Goal: Task Accomplishment & Management: Use online tool/utility

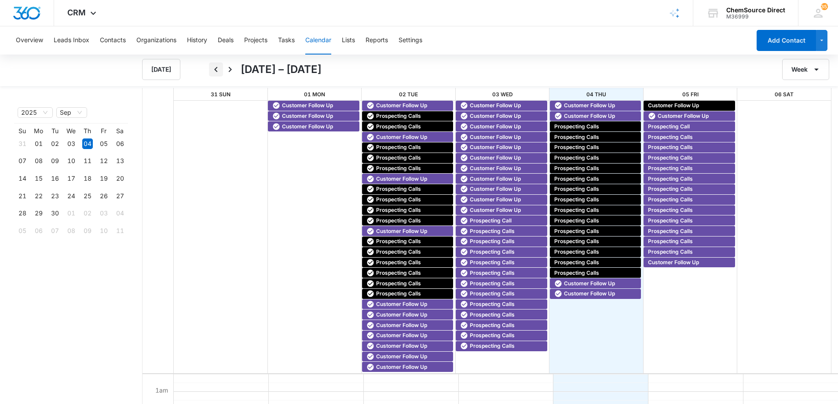
click at [218, 71] on icon "Back" at bounding box center [216, 69] width 11 height 11
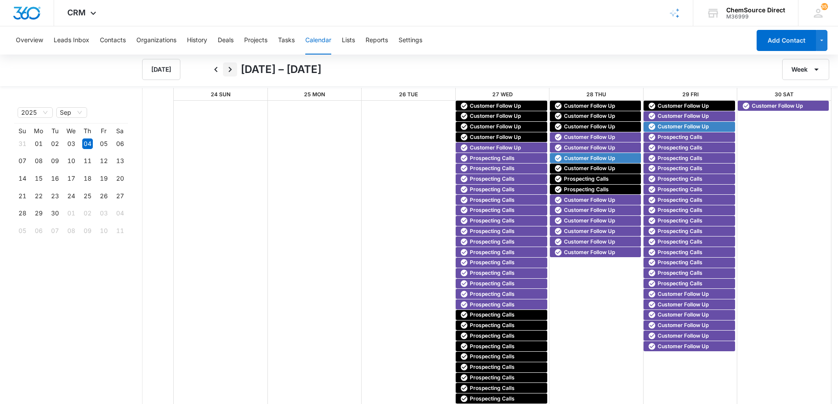
click at [231, 72] on icon "Next" at bounding box center [230, 69] width 11 height 11
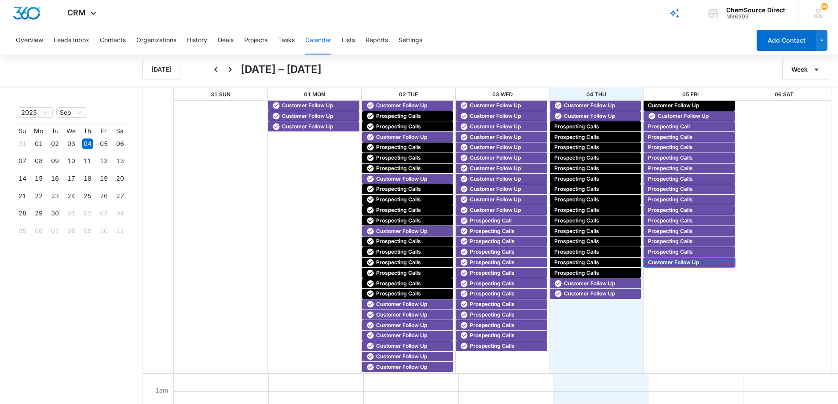
click at [669, 260] on span "Customer Follow Up" at bounding box center [673, 263] width 51 height 8
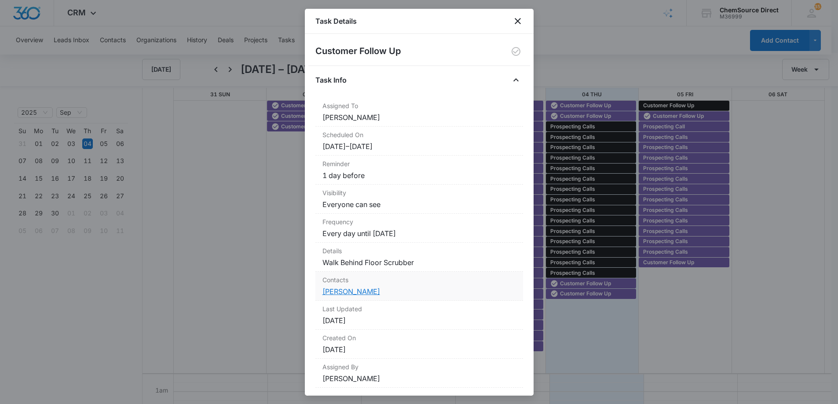
click at [348, 290] on link "[PERSON_NAME]" at bounding box center [352, 291] width 58 height 9
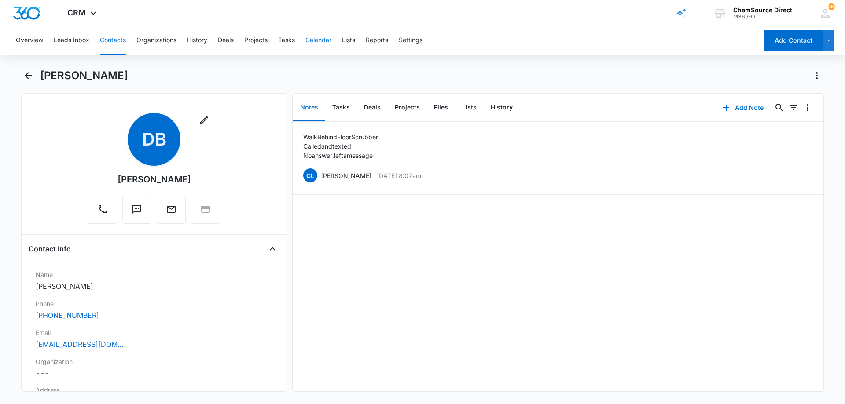
click at [318, 41] on button "Calendar" at bounding box center [318, 40] width 26 height 28
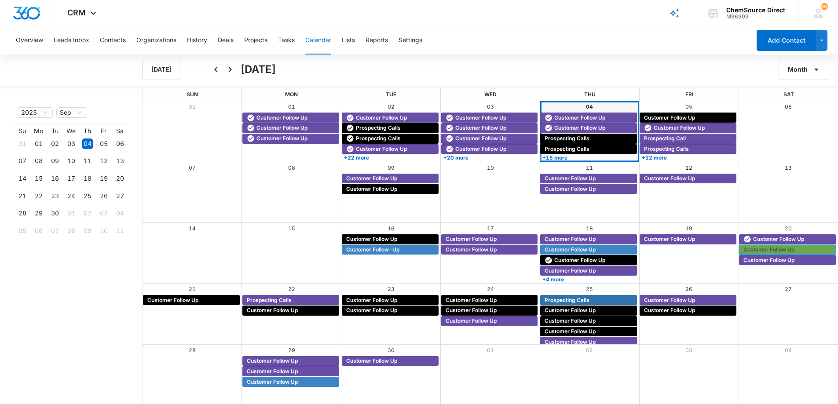
click at [762, 250] on span "Customer Follow Up" at bounding box center [769, 250] width 51 height 8
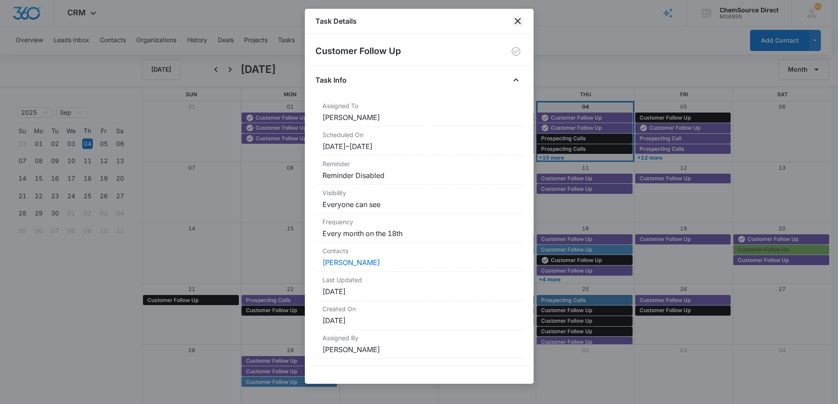
click at [519, 18] on icon "close" at bounding box center [518, 21] width 11 height 11
